Goal: Task Accomplishment & Management: Manage account settings

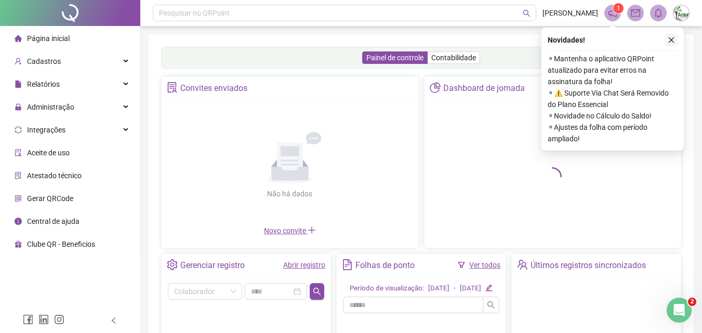
click at [674, 39] on icon "close" at bounding box center [671, 39] width 7 height 7
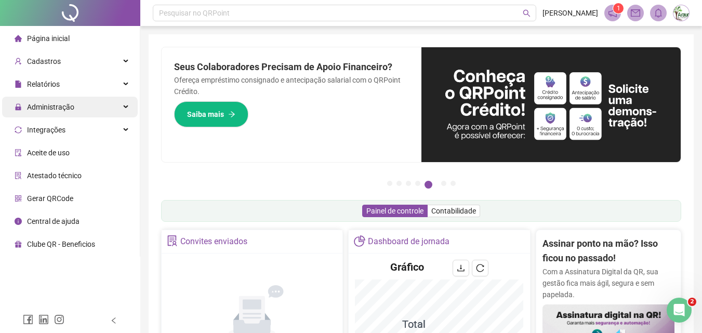
click at [61, 112] on span "Administração" at bounding box center [45, 107] width 60 height 21
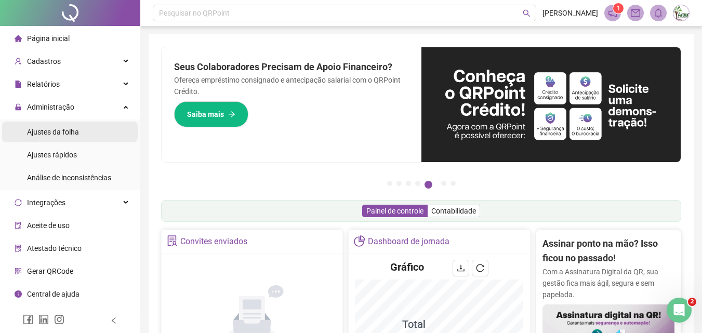
click at [61, 134] on span "Ajustes da folha" at bounding box center [53, 132] width 52 height 8
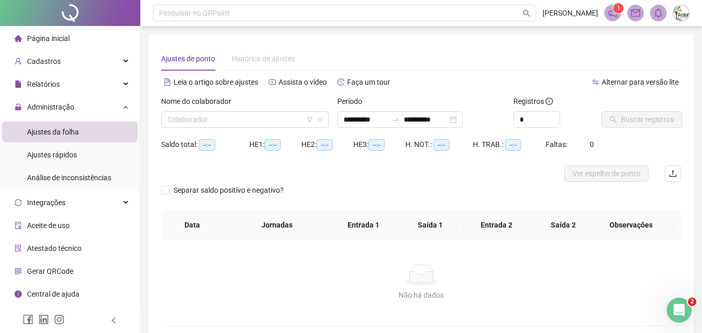
type input "**********"
click at [210, 128] on div "Nome do colaborador Colaborador" at bounding box center [245, 116] width 176 height 41
click at [210, 123] on input "search" at bounding box center [240, 120] width 146 height 16
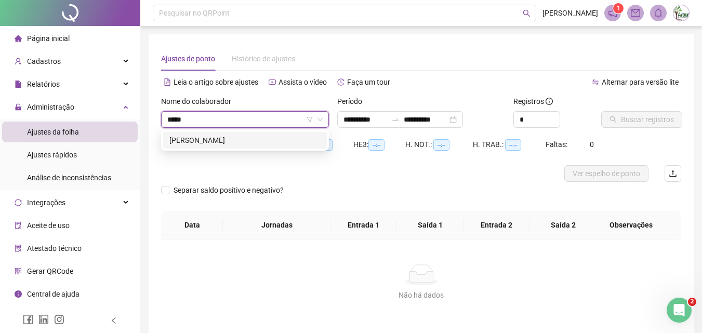
type input "******"
click at [212, 144] on div "EDILSON TOLEDO BENITEZ" at bounding box center [244, 140] width 151 height 11
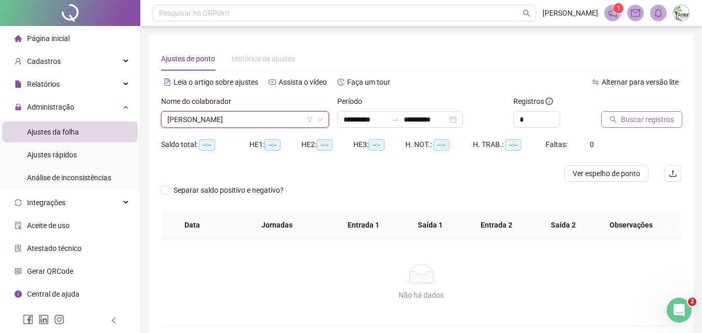
click at [630, 122] on span "Buscar registros" at bounding box center [647, 119] width 53 height 11
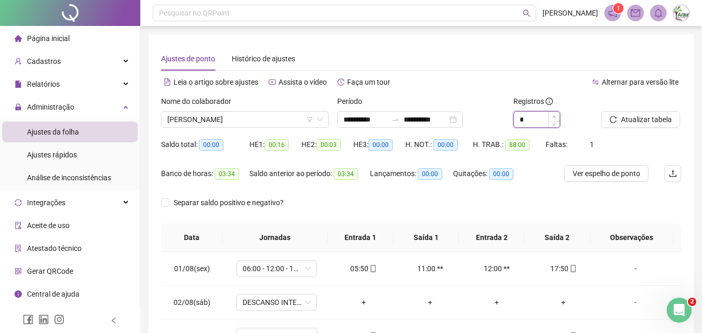
click at [554, 116] on icon "up" at bounding box center [555, 117] width 4 height 4
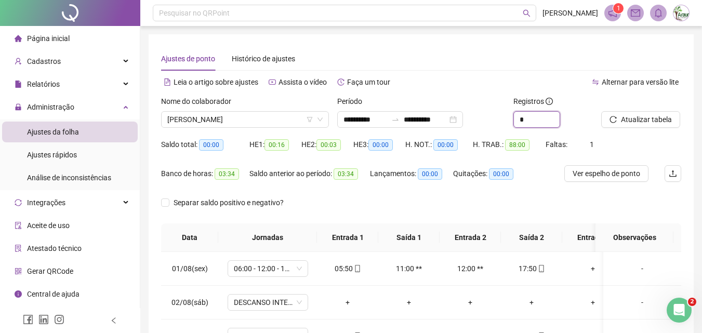
type input "*"
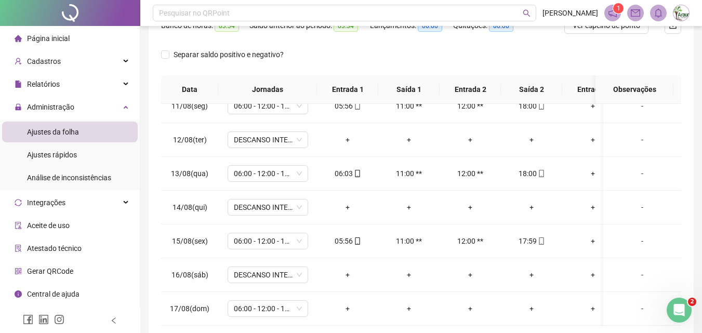
scroll to position [198, 0]
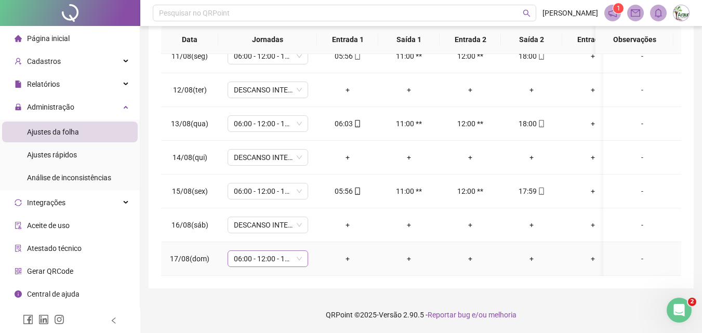
click at [260, 251] on span "06:00 - 12:00 - 13:00 - 18:00" at bounding box center [268, 259] width 68 height 16
type input "*"
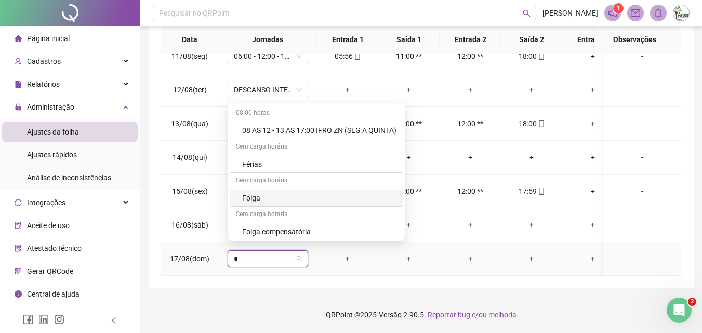
click at [261, 199] on div "Folga" at bounding box center [319, 197] width 154 height 11
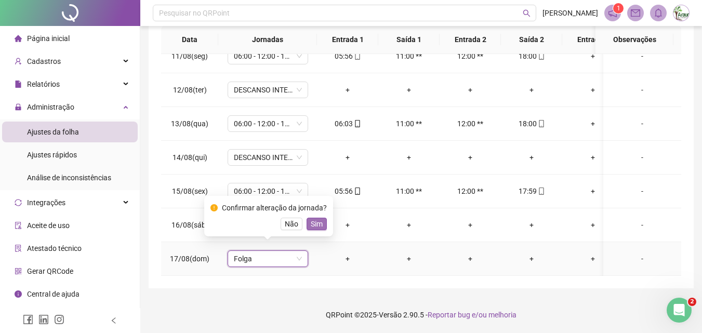
click at [320, 221] on span "Sim" at bounding box center [317, 223] width 12 height 11
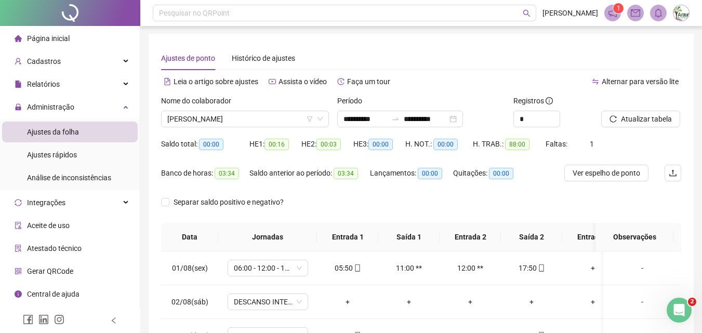
scroll to position [0, 0]
click at [251, 123] on span "EDILSON TOLEDO BENITEZ" at bounding box center [244, 120] width 155 height 16
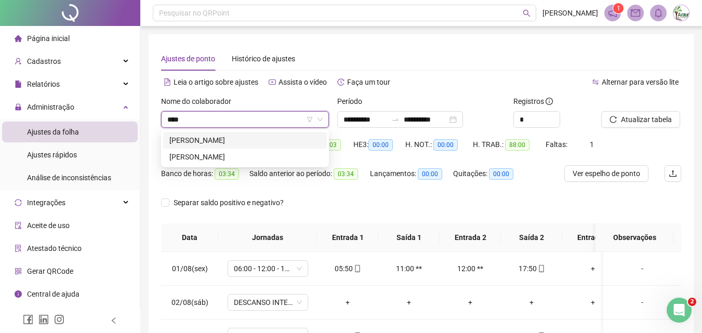
type input "*****"
click at [245, 157] on div "RAFAEL DOS SANTOS FERREIRA" at bounding box center [244, 156] width 151 height 11
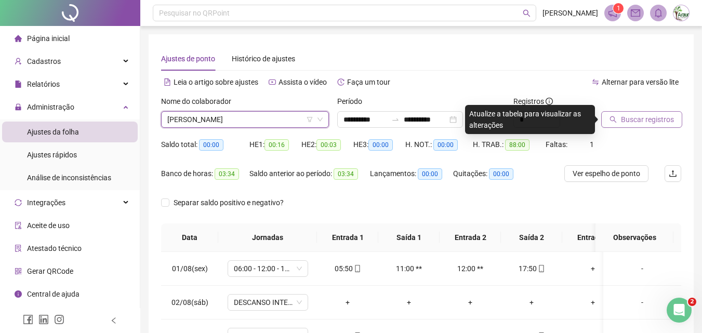
click at [633, 119] on span "Buscar registros" at bounding box center [647, 119] width 53 height 11
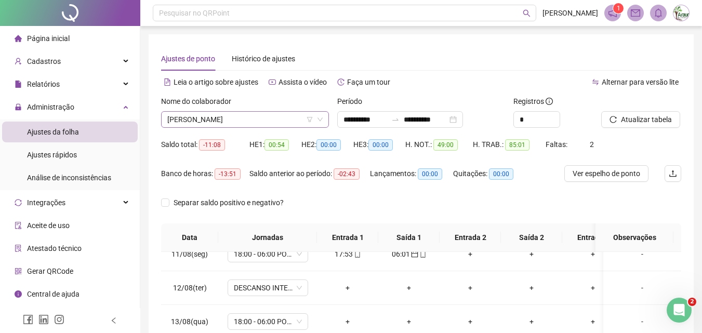
click at [279, 116] on span "RAFAEL DOS SANTOS FERREIRA" at bounding box center [244, 120] width 155 height 16
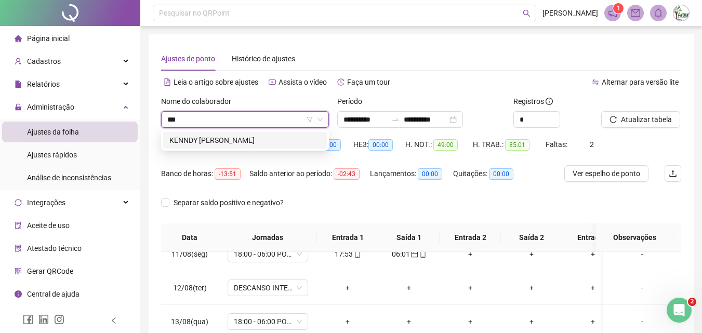
type input "****"
click at [263, 147] on div "KENNDY KAIKY GARCIA RAMOS" at bounding box center [245, 140] width 164 height 17
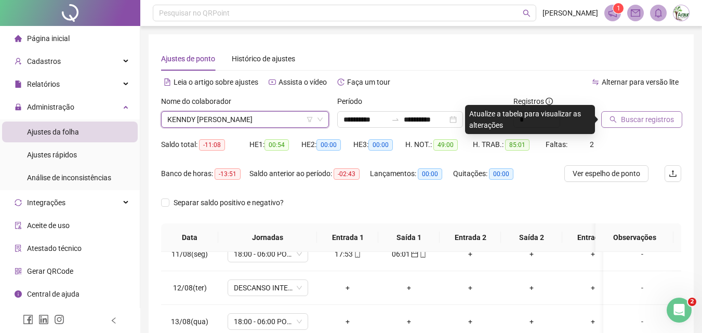
click at [646, 119] on span "Buscar registros" at bounding box center [647, 119] width 53 height 11
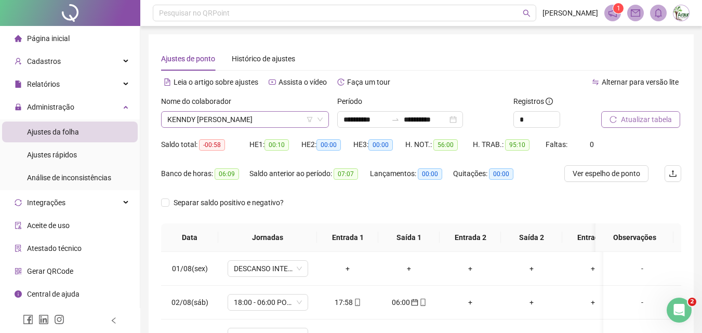
click at [253, 117] on span "KENNDY KAIKY GARCIA RAMOS" at bounding box center [244, 120] width 155 height 16
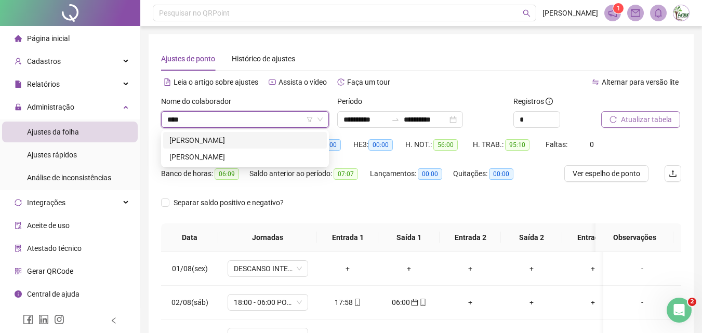
type input "*****"
click at [250, 158] on div "EDINA SOCORRO FERREIRA DOS SANTOS" at bounding box center [244, 156] width 151 height 11
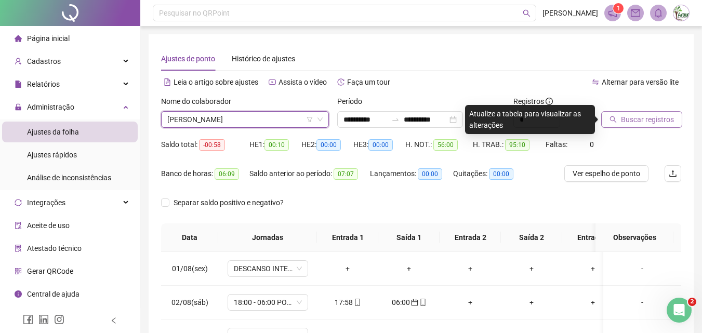
click at [620, 121] on button "Buscar registros" at bounding box center [641, 119] width 81 height 17
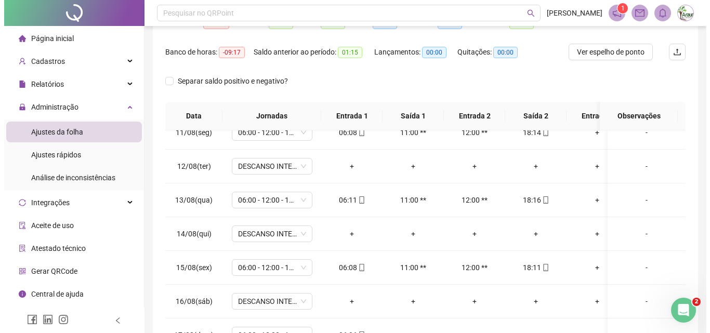
scroll to position [198, 0]
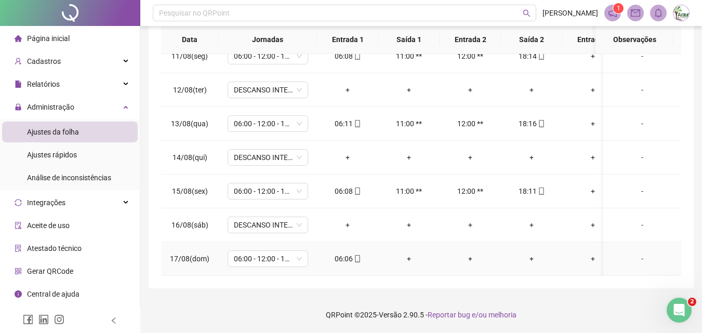
click at [408, 254] on div "+" at bounding box center [409, 258] width 45 height 11
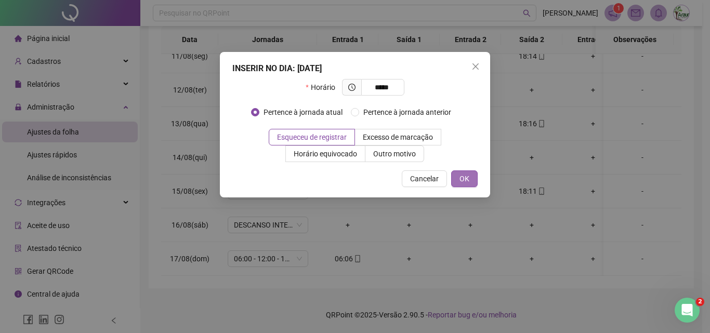
type input "*****"
click at [467, 180] on span "OK" at bounding box center [465, 178] width 10 height 11
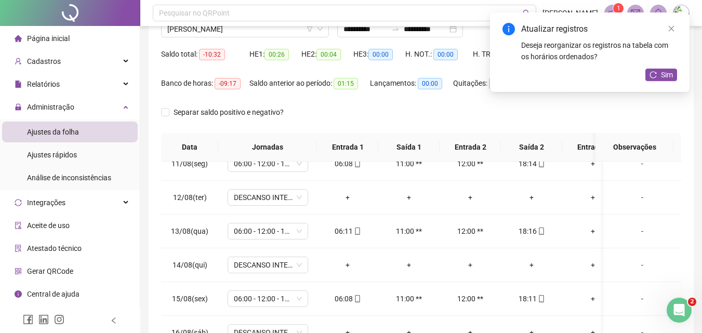
scroll to position [0, 0]
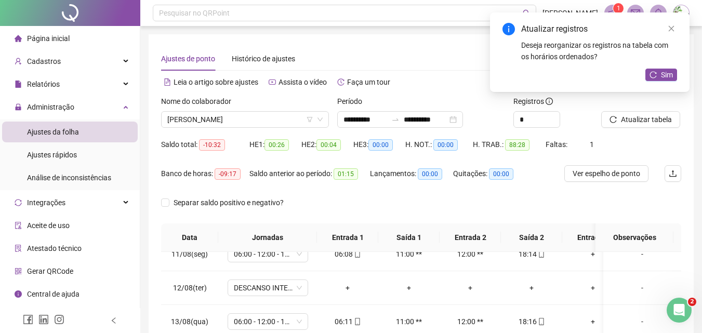
click at [664, 82] on div "Atualizar registros Deseja reorganizar os registros na tabela com os horários o…" at bounding box center [590, 52] width 200 height 80
click at [656, 73] on icon "reload" at bounding box center [653, 74] width 7 height 7
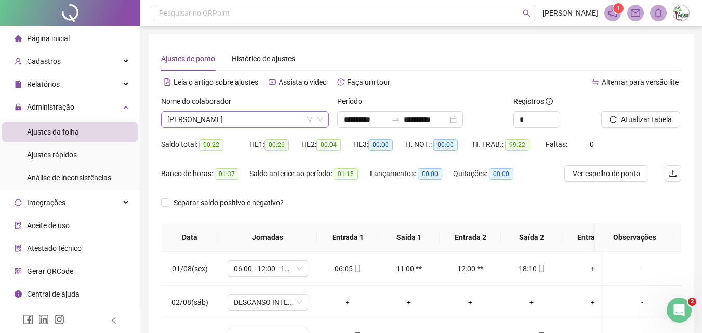
click at [243, 115] on span "EDINA SOCORRO FERREIRA DOS SANTOS" at bounding box center [244, 120] width 155 height 16
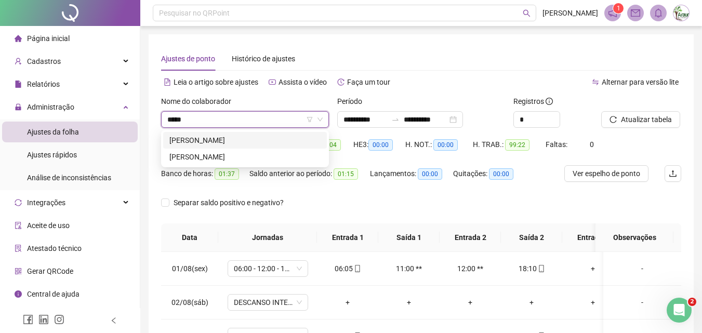
type input "******"
click at [237, 143] on div "MARCIO DE OLIVEIRA VENTURA" at bounding box center [244, 140] width 151 height 11
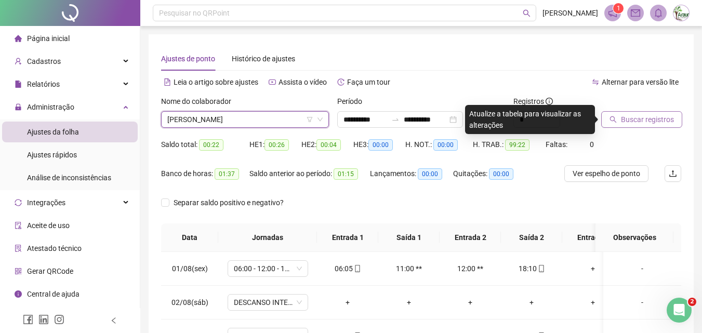
click at [645, 115] on span "Buscar registros" at bounding box center [647, 119] width 53 height 11
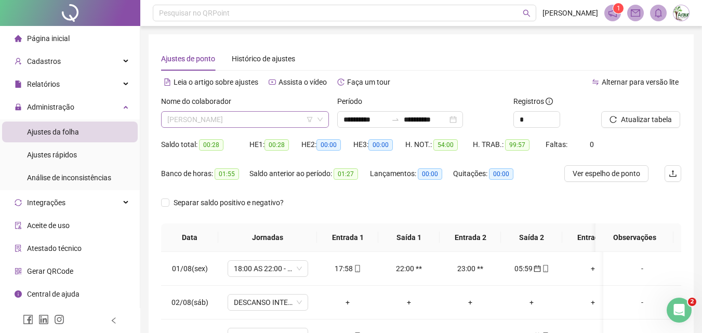
click at [264, 117] on span "MARCIO DE OLIVEIRA VENTURA" at bounding box center [244, 120] width 155 height 16
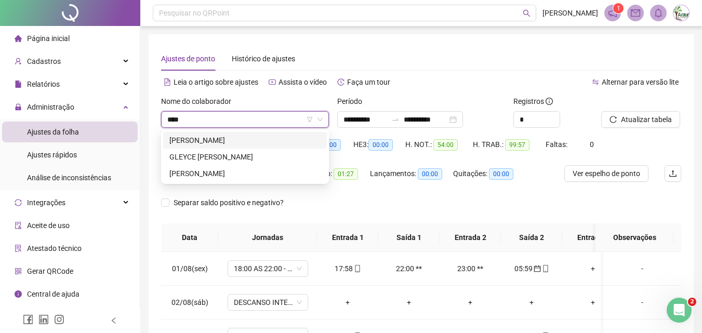
type input "*****"
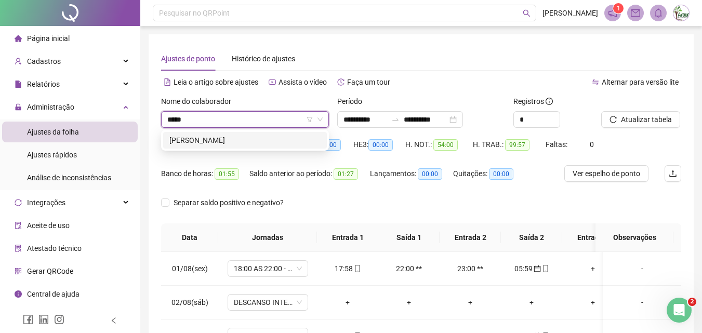
click at [224, 140] on div "GLEYDSON DOS SANTOS ALMEIDA" at bounding box center [244, 140] width 151 height 11
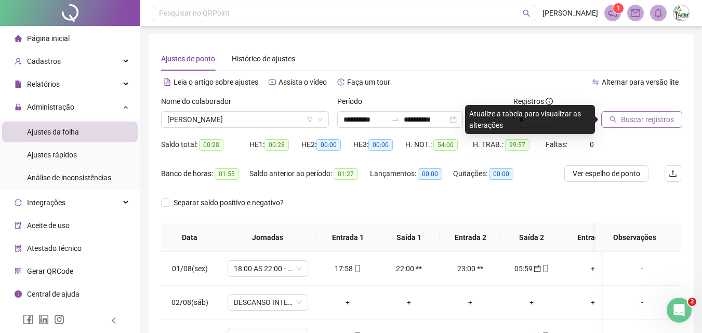
click at [614, 124] on button "Buscar registros" at bounding box center [641, 119] width 81 height 17
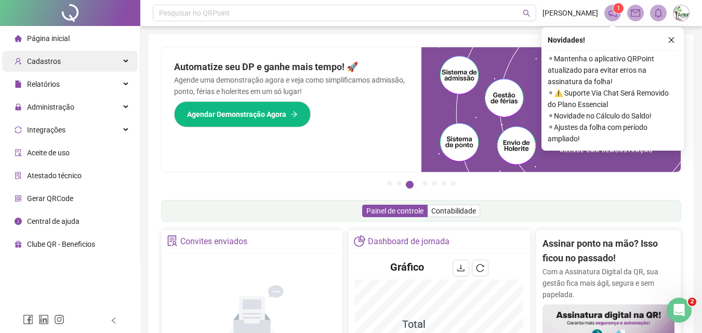
click at [63, 61] on div "Cadastros" at bounding box center [70, 61] width 136 height 21
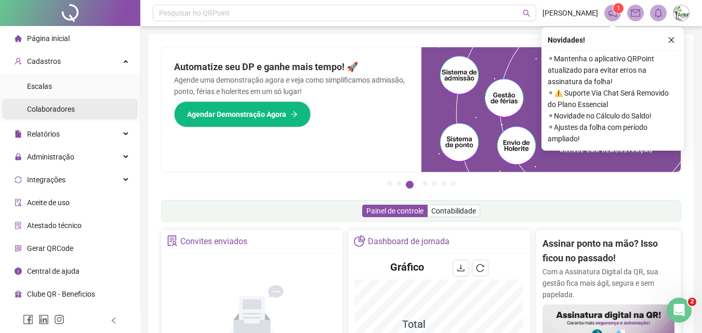
click at [59, 112] on span "Colaboradores" at bounding box center [51, 109] width 48 height 8
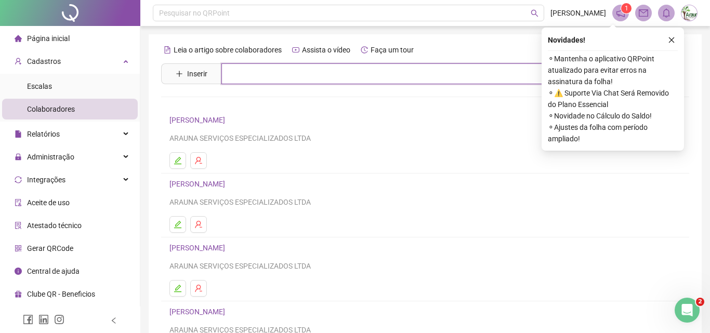
click at [271, 74] on input "text" at bounding box center [432, 73] width 423 height 21
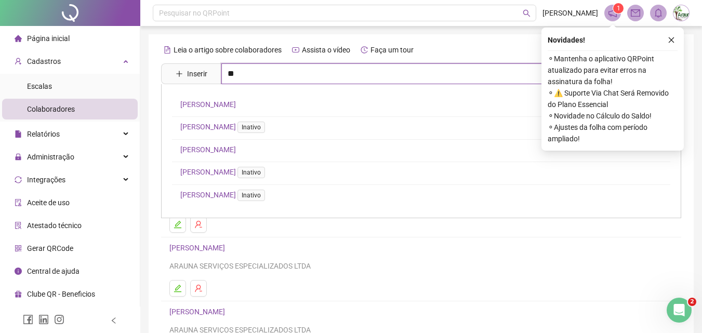
type input "*"
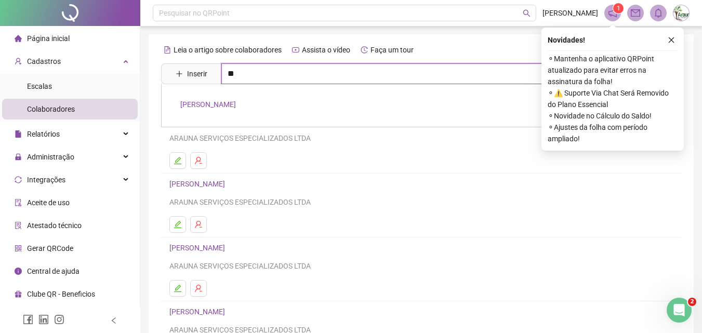
type input "*"
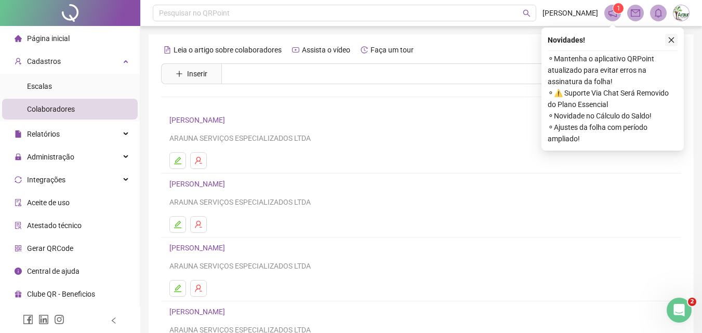
click at [673, 38] on icon "close" at bounding box center [672, 40] width 6 height 6
